Goal: Task Accomplishment & Management: Complete application form

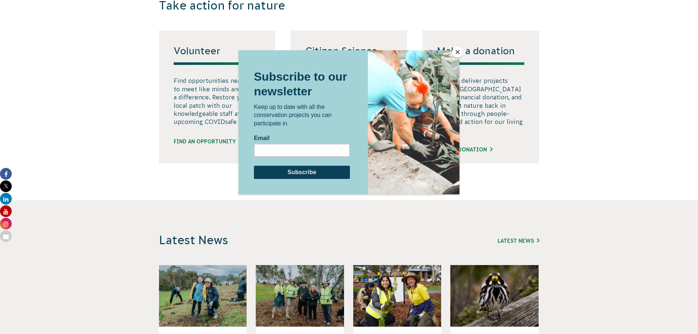
scroll to position [440, 0]
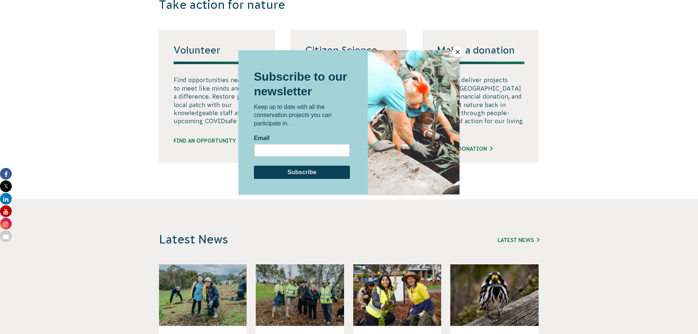
click at [455, 56] on button "Close" at bounding box center [457, 52] width 11 height 11
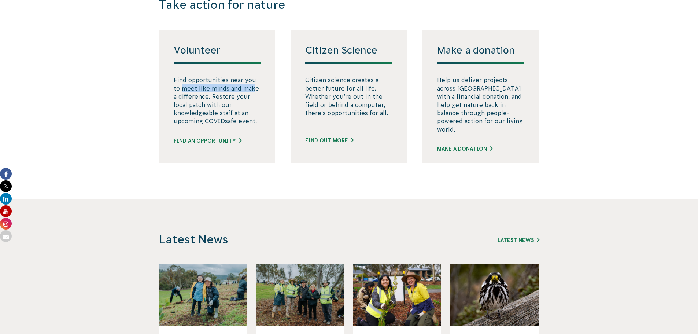
drag, startPoint x: 195, startPoint y: 106, endPoint x: 252, endPoint y: 105, distance: 56.8
click at [252, 105] on p "Find opportunities near you to meet like minds and make a difference. Restore y…" at bounding box center [217, 100] width 87 height 49
drag, startPoint x: 184, startPoint y: 117, endPoint x: 200, endPoint y: 120, distance: 16.5
click at [236, 115] on p "Find opportunities near you to meet like minds and make a difference. Restore y…" at bounding box center [217, 100] width 87 height 49
drag, startPoint x: 183, startPoint y: 123, endPoint x: 189, endPoint y: 126, distance: 7.1
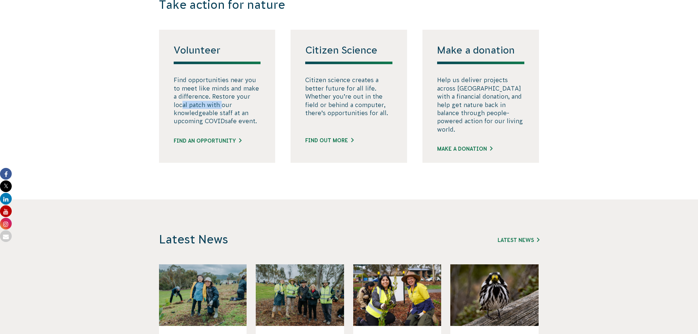
click at [221, 121] on p "Find opportunities near you to meet like minds and make a difference. Restore y…" at bounding box center [217, 100] width 87 height 49
drag, startPoint x: 188, startPoint y: 133, endPoint x: 233, endPoint y: 140, distance: 45.7
click at [234, 125] on p "Find opportunities near you to meet like minds and make a difference. Restore y…" at bounding box center [217, 100] width 87 height 49
click at [229, 145] on link "Find an opportunity" at bounding box center [208, 141] width 68 height 8
